Goal: Information Seeking & Learning: Check status

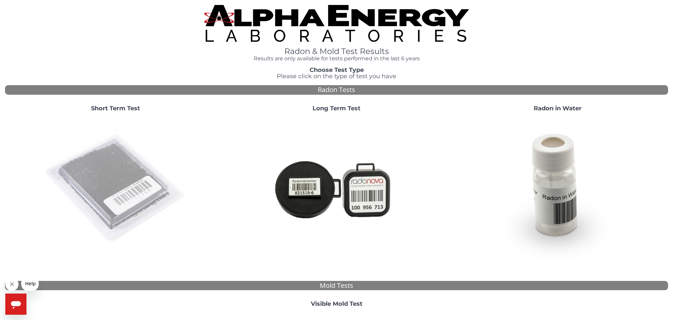
click at [127, 172] on img at bounding box center [115, 188] width 142 height 142
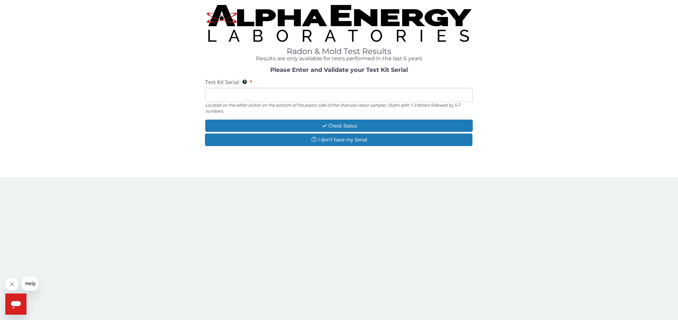
click at [254, 96] on input "Test Kit Serial Located on the white sticker on the bottom of the plastic side …" at bounding box center [338, 95] width 267 height 14
paste input "FE470141"
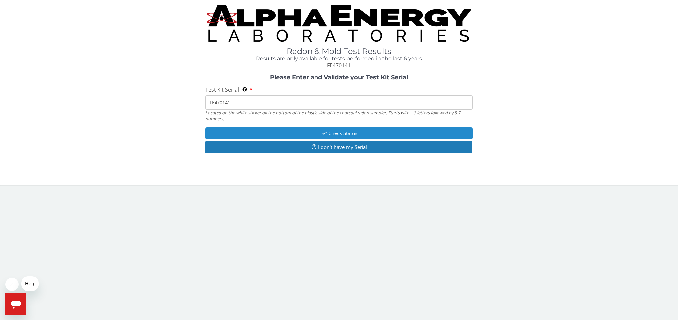
type input "FE470141"
click at [298, 135] on button "Check Status" at bounding box center [338, 133] width 267 height 12
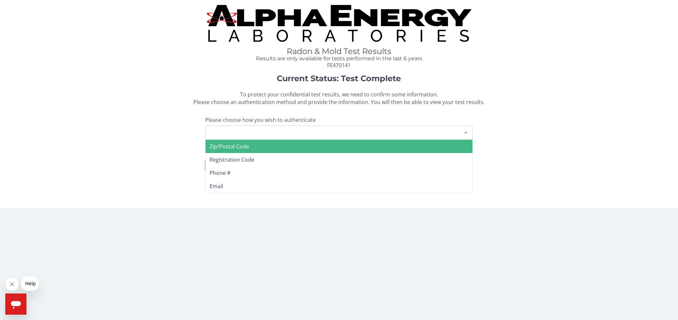
click at [298, 135] on div "Please make a selection" at bounding box center [338, 132] width 267 height 14
click at [272, 147] on span "Zip/Postal Code" at bounding box center [339, 146] width 266 height 13
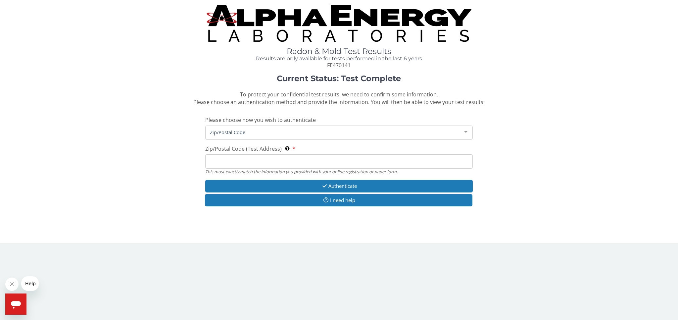
click at [254, 159] on input "Zip/Postal Code (Test Address) This must exactly match the information you prov…" at bounding box center [338, 161] width 267 height 14
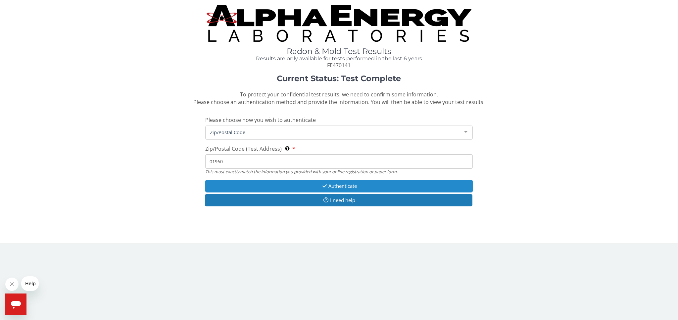
type input "01960"
click at [279, 187] on button "Authenticate" at bounding box center [338, 186] width 267 height 12
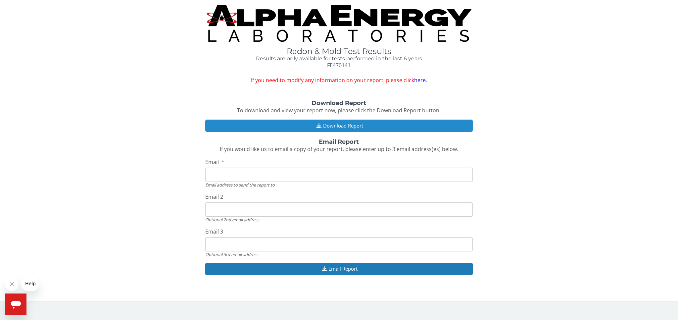
click at [351, 123] on button "Download Report" at bounding box center [338, 126] width 267 height 12
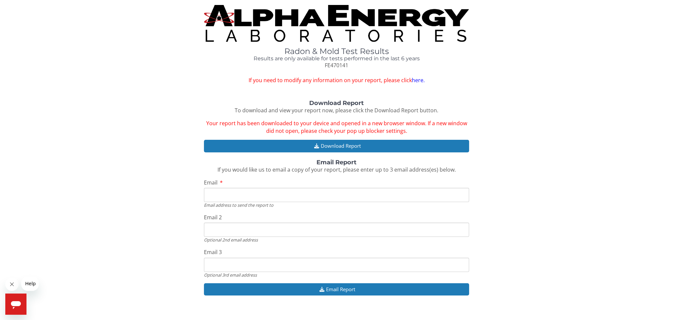
click at [276, 15] on img at bounding box center [336, 23] width 265 height 37
